Goal: Information Seeking & Learning: Learn about a topic

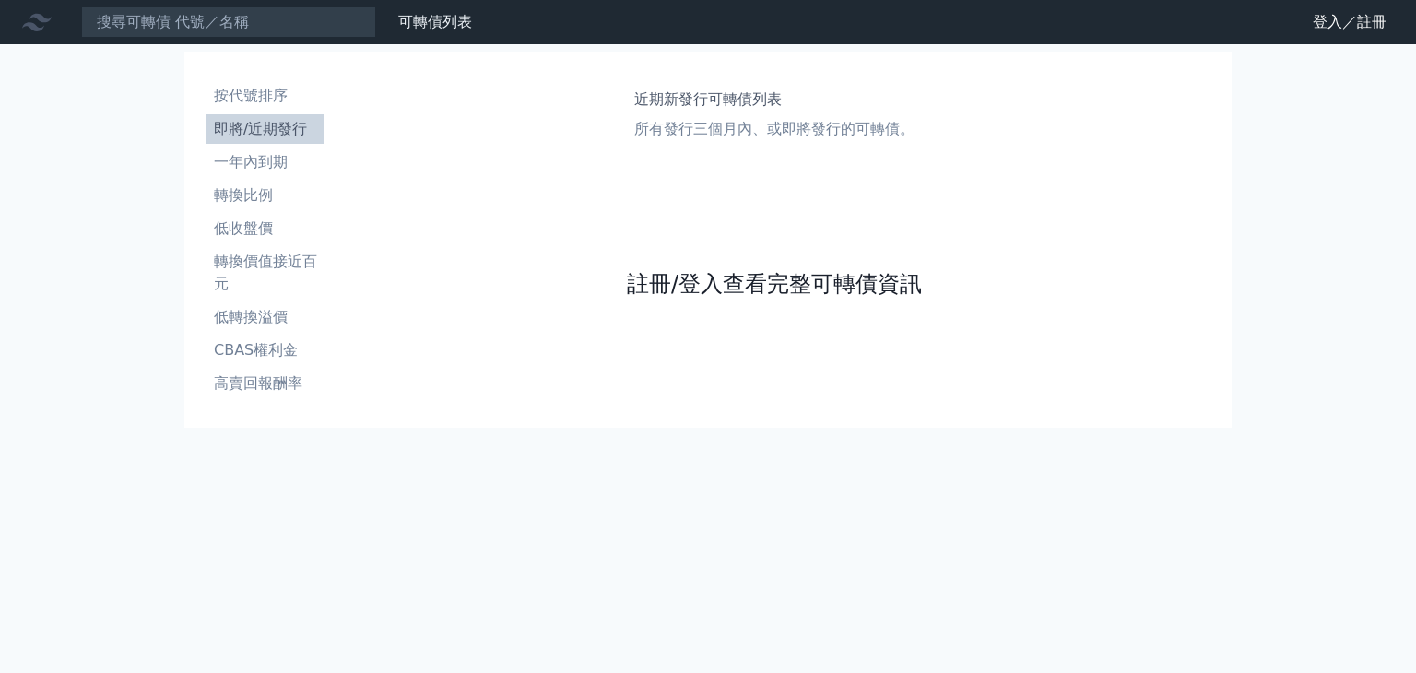
click at [836, 277] on link "註冊/登入查看完整可轉債資訊" at bounding box center [774, 283] width 295 height 29
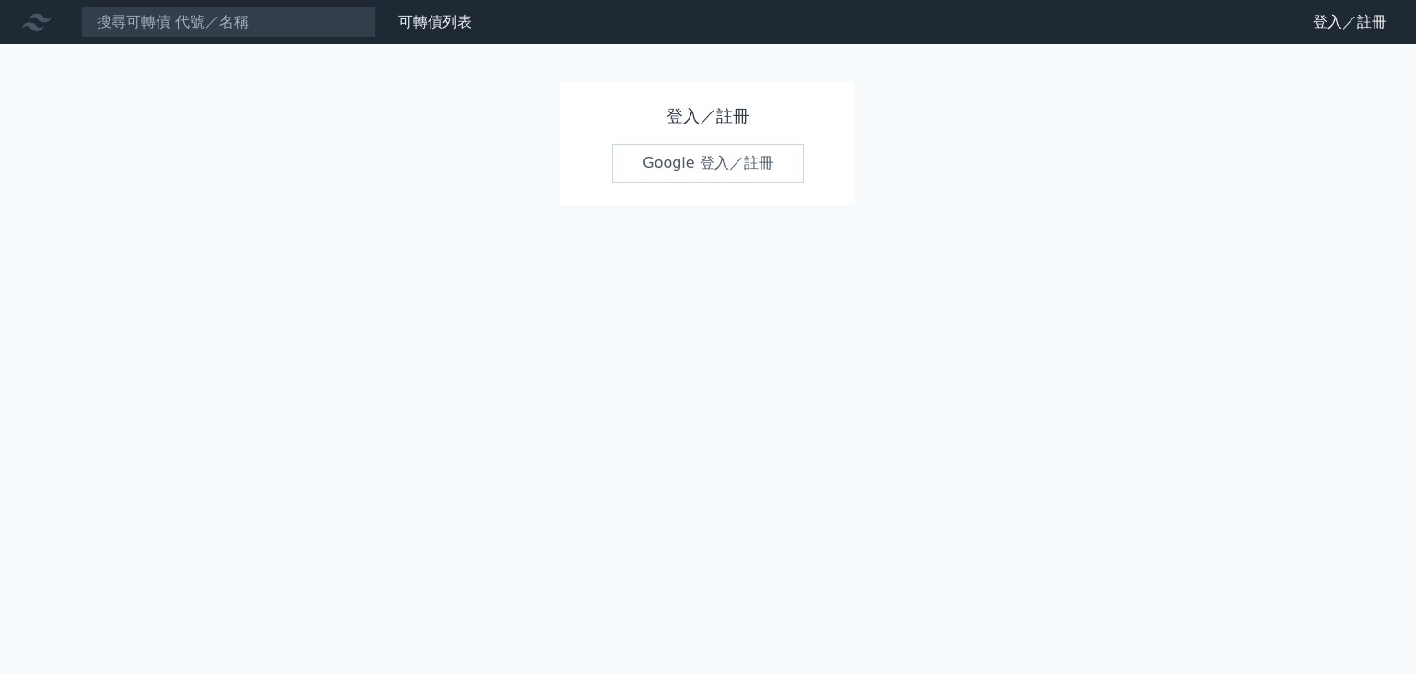
click at [737, 171] on link "Google 登入／註冊" at bounding box center [708, 163] width 192 height 39
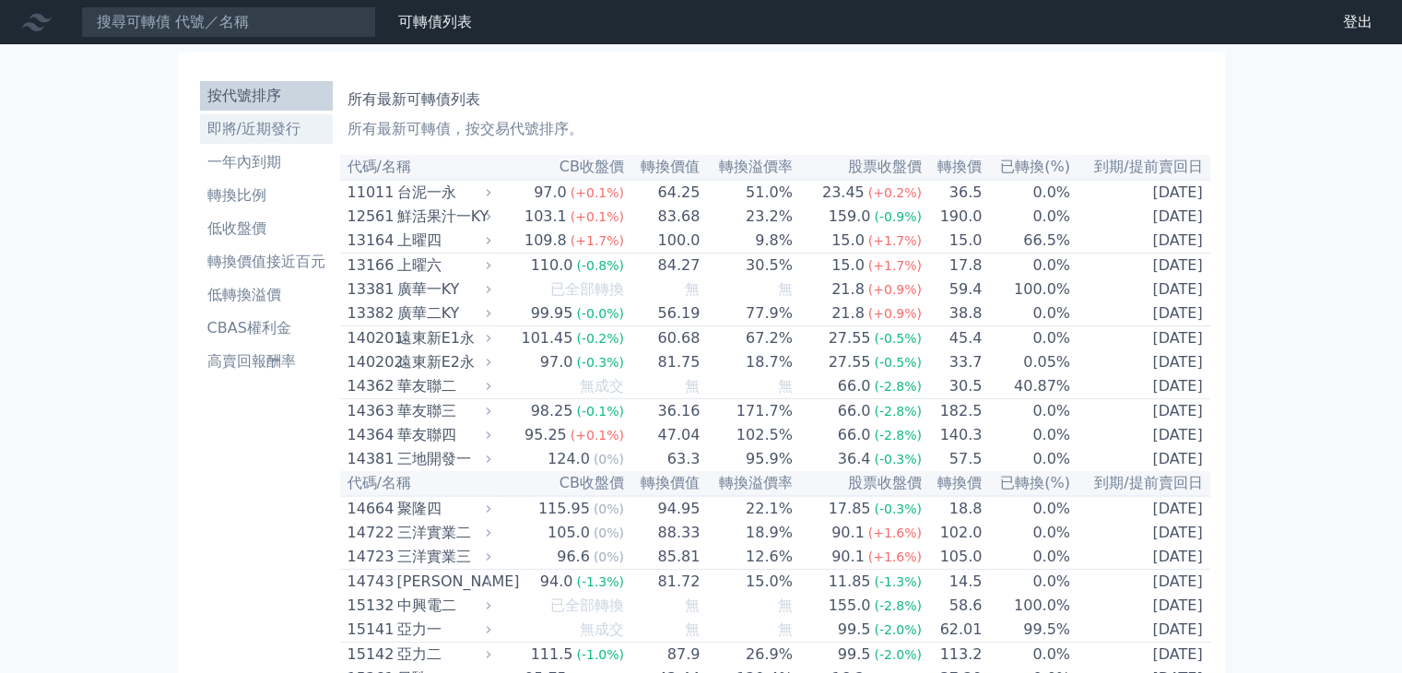
click at [265, 132] on li "即將/近期發行" at bounding box center [266, 129] width 133 height 22
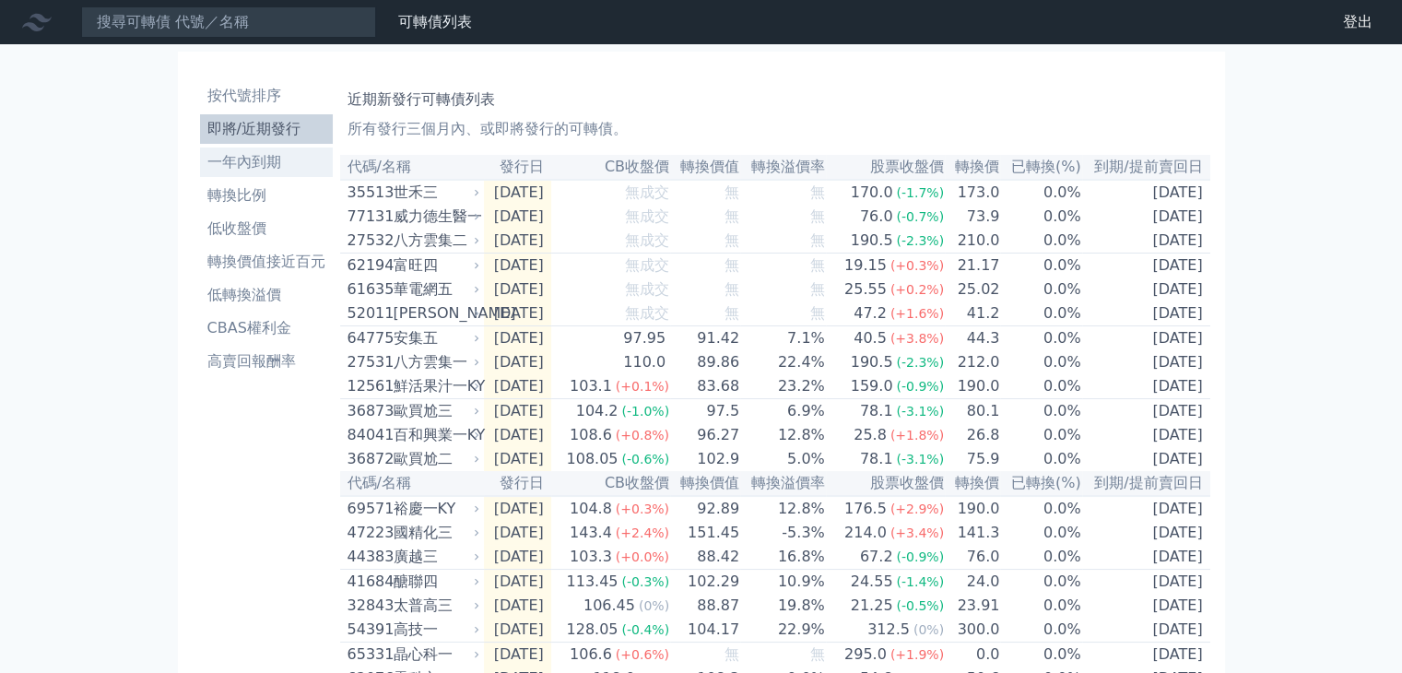
click at [256, 161] on li "一年內到期" at bounding box center [266, 162] width 133 height 22
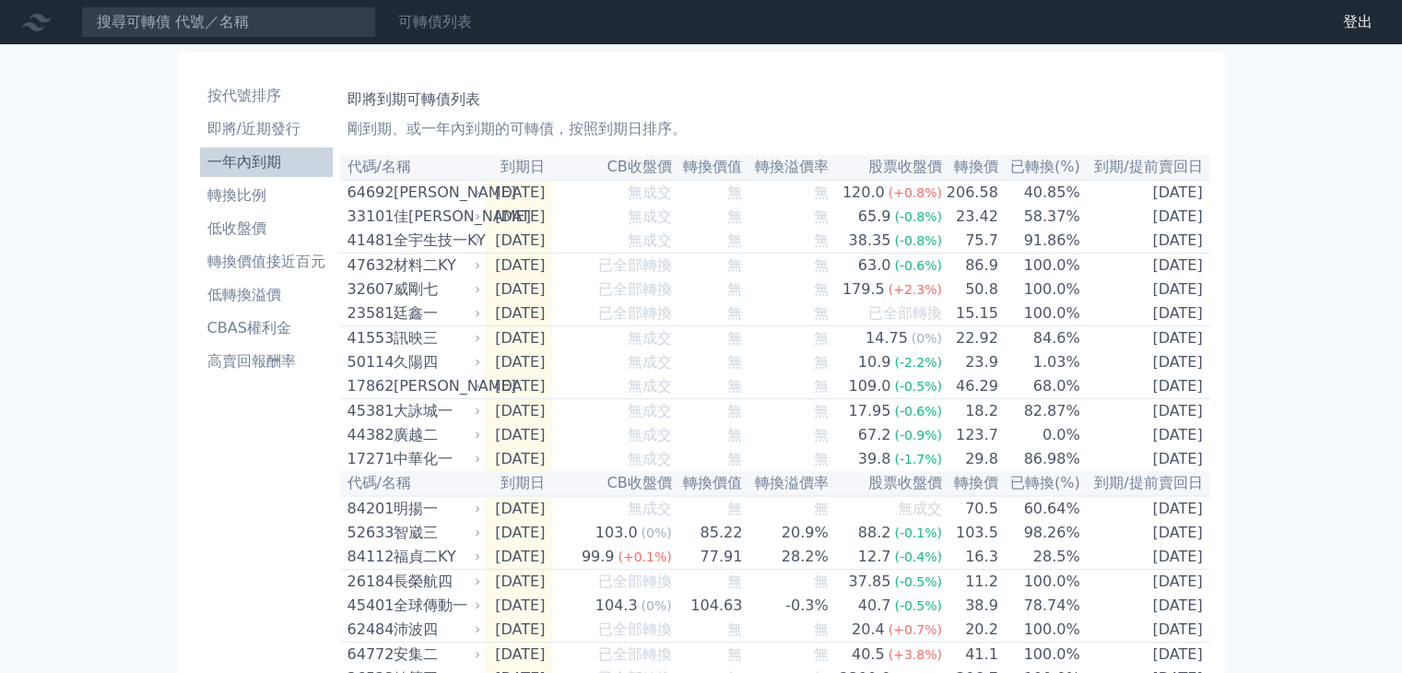
click at [453, 19] on link "可轉債列表" at bounding box center [435, 22] width 74 height 18
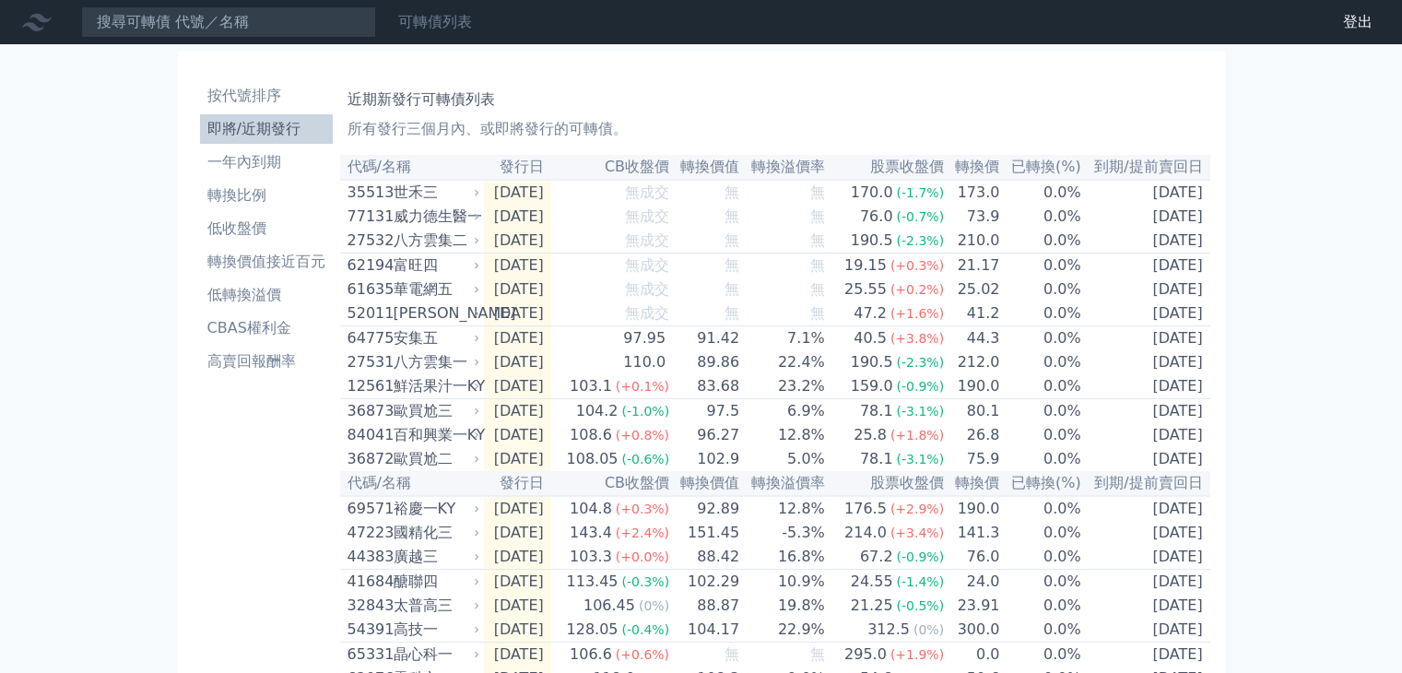
click at [442, 29] on link "可轉債列表" at bounding box center [435, 22] width 74 height 18
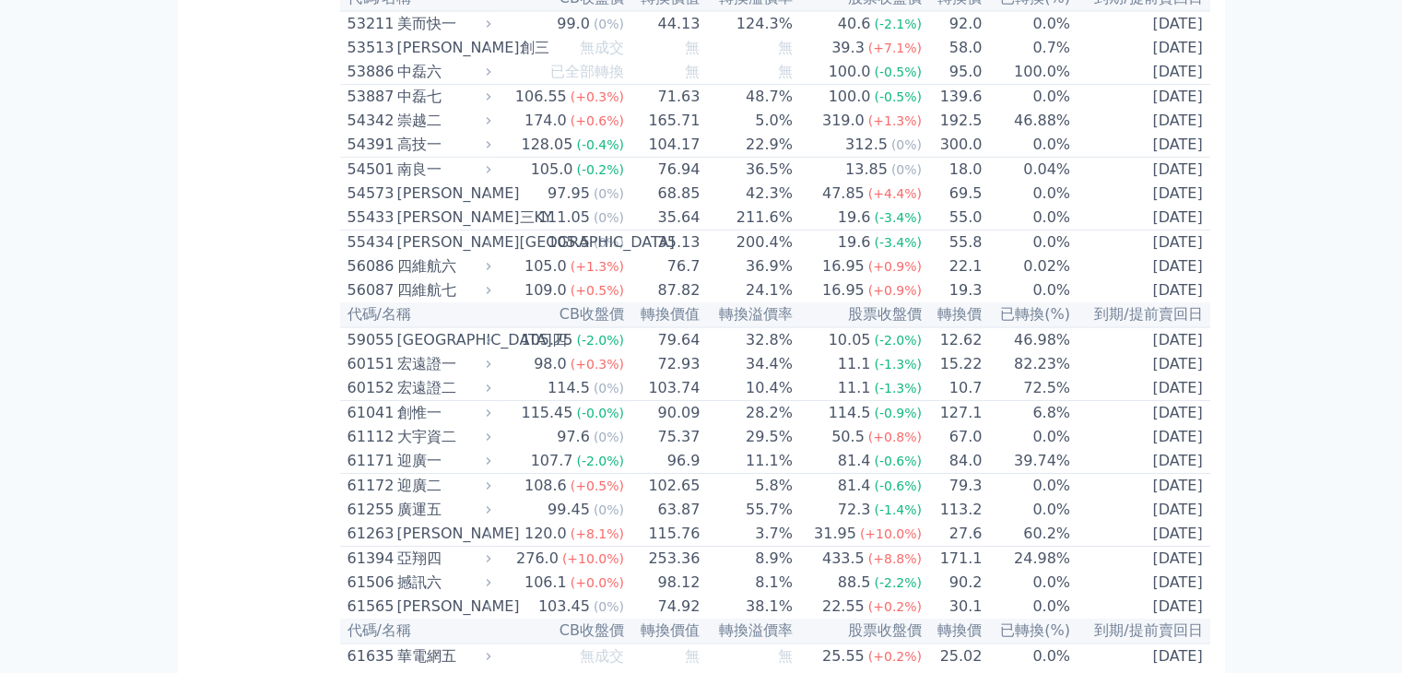
scroll to position [5788, 0]
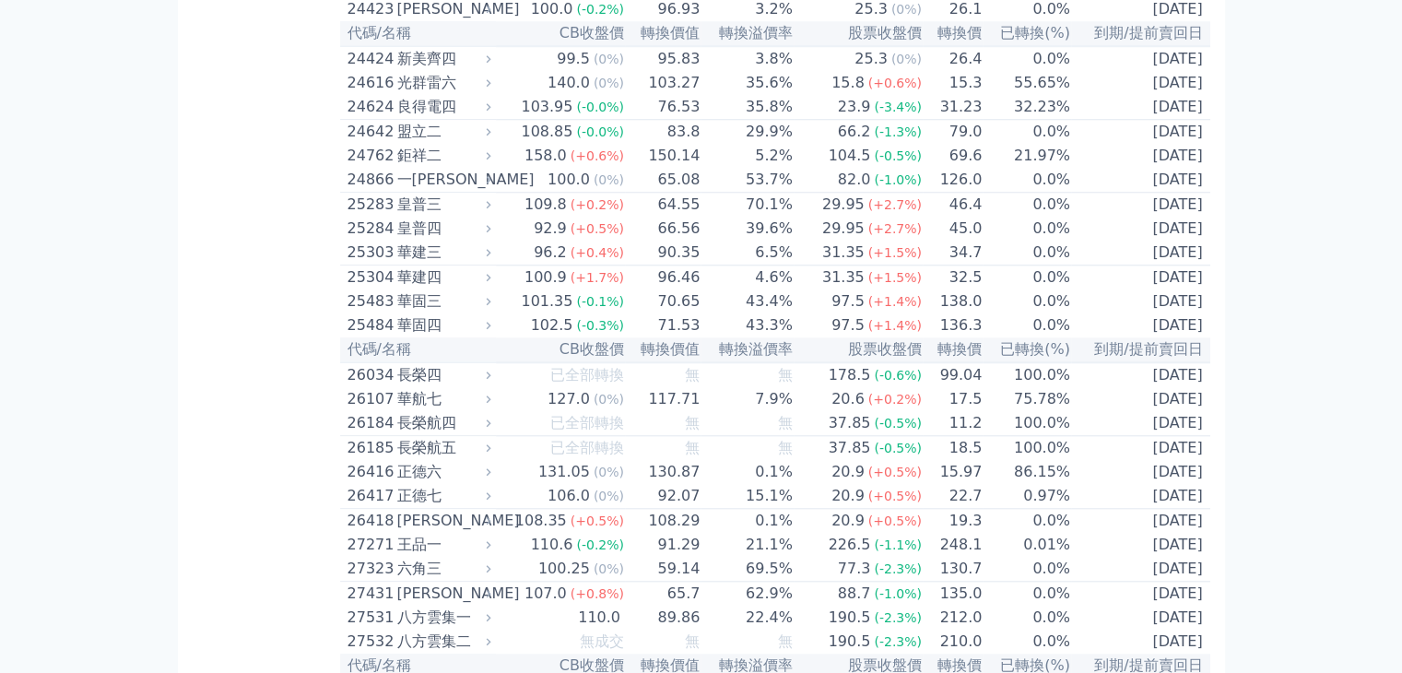
scroll to position [1688, 0]
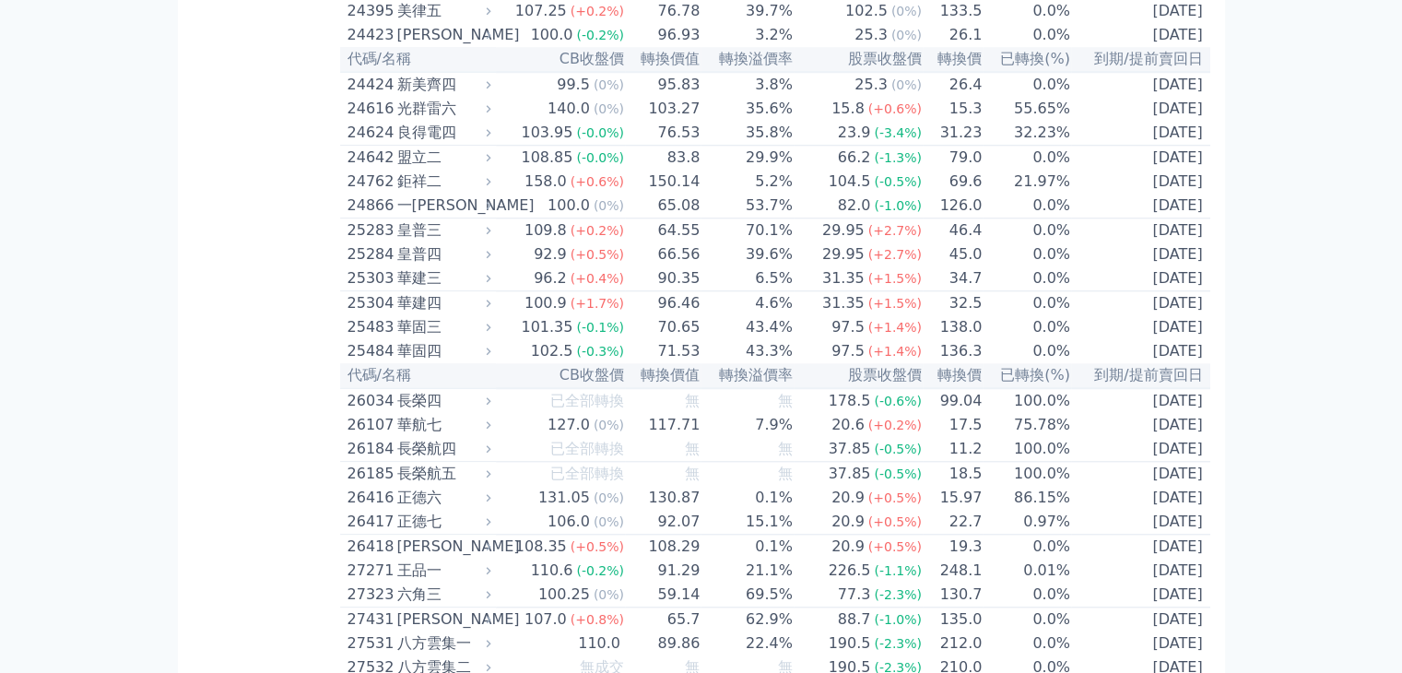
click at [951, 194] on td "69.6" at bounding box center [953, 182] width 60 height 24
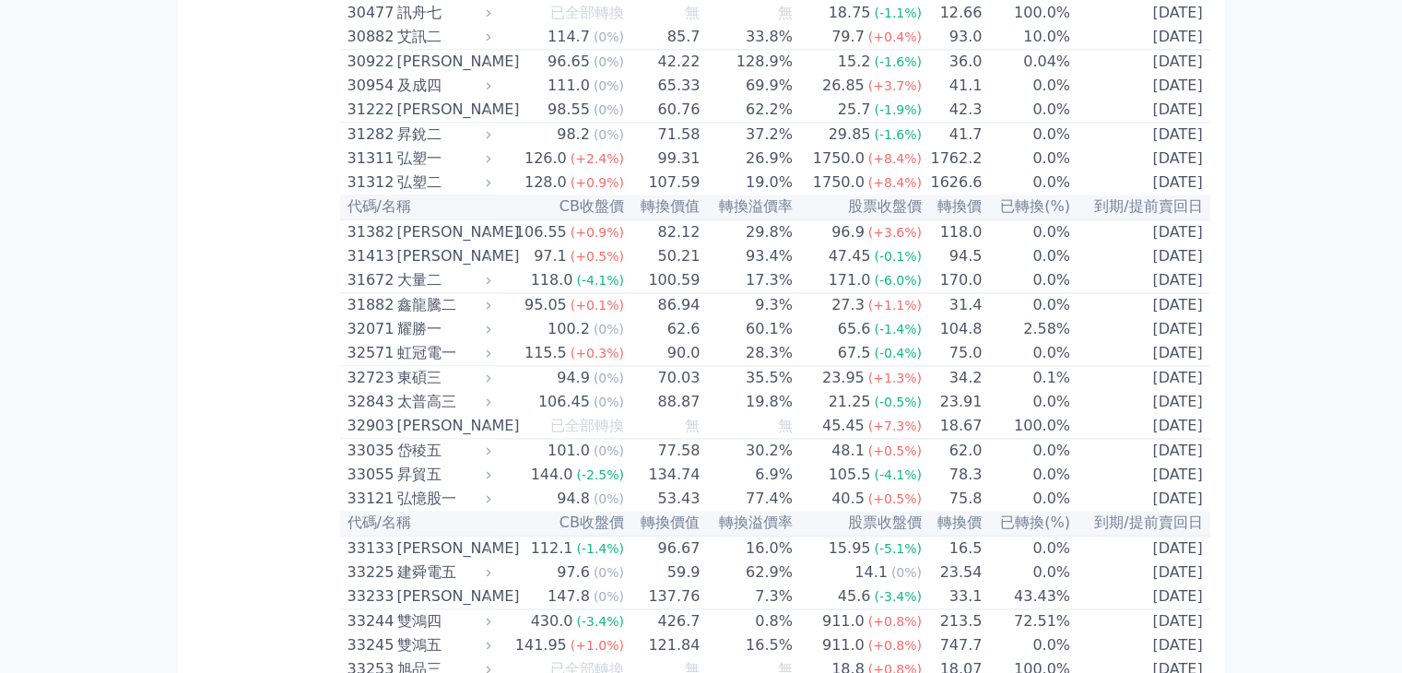
scroll to position [2751, 0]
